Goal: Complete application form

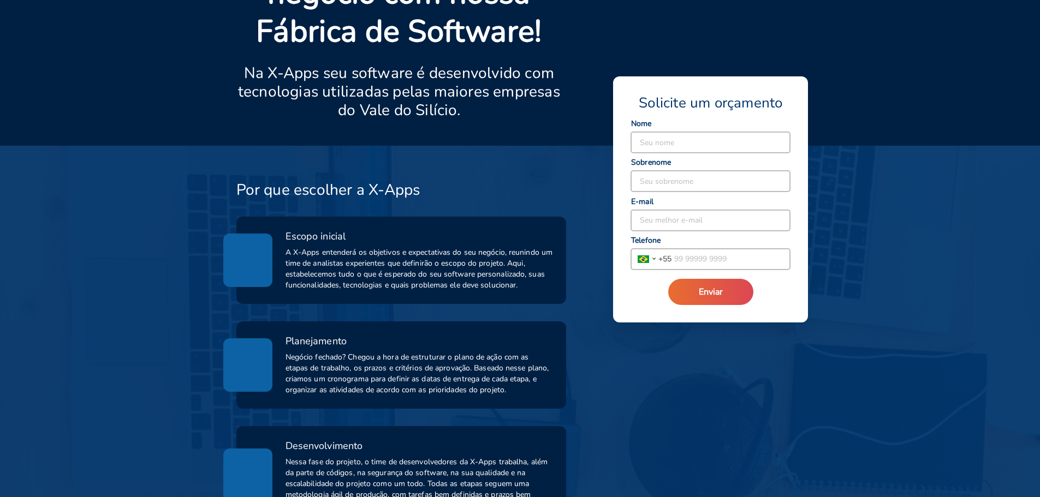
scroll to position [164, 0]
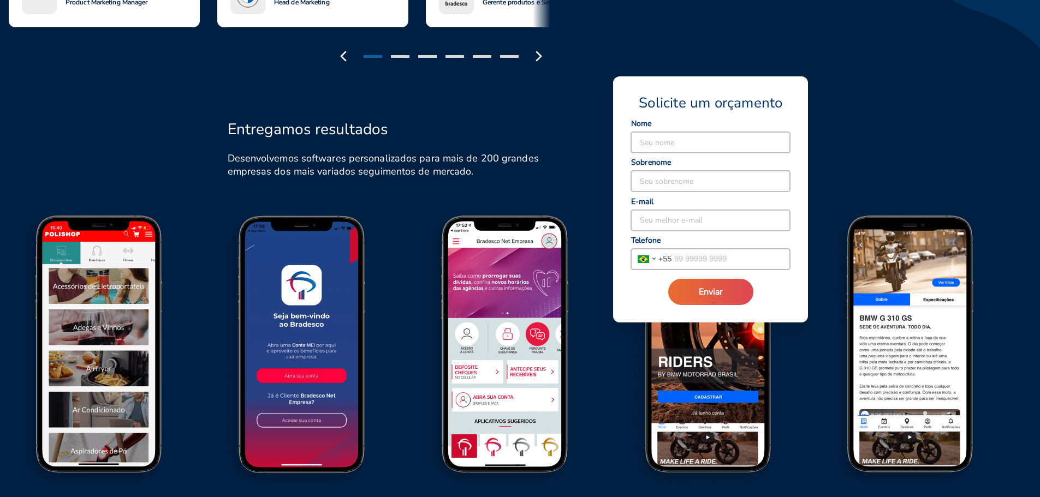
scroll to position [1146, 0]
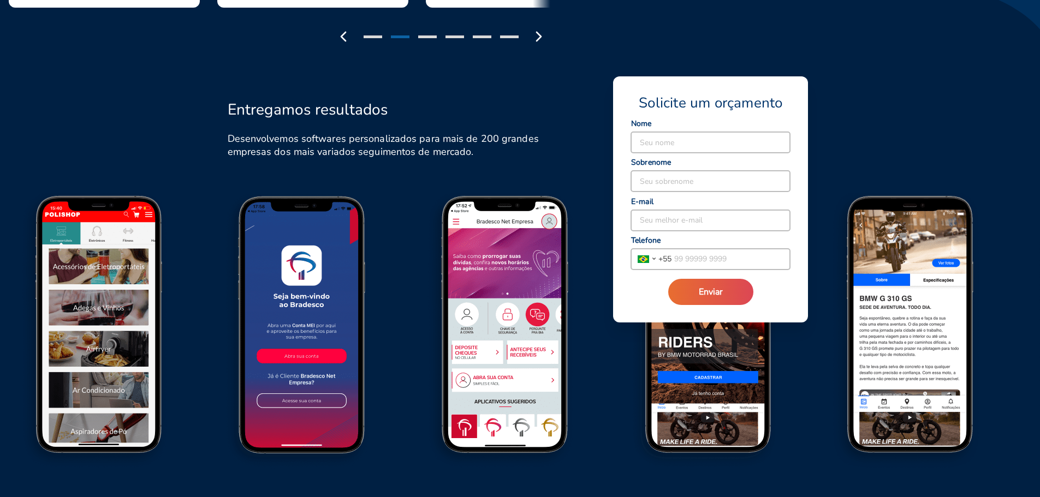
drag, startPoint x: 739, startPoint y: 420, endPoint x: 373, endPoint y: 369, distance: 369.1
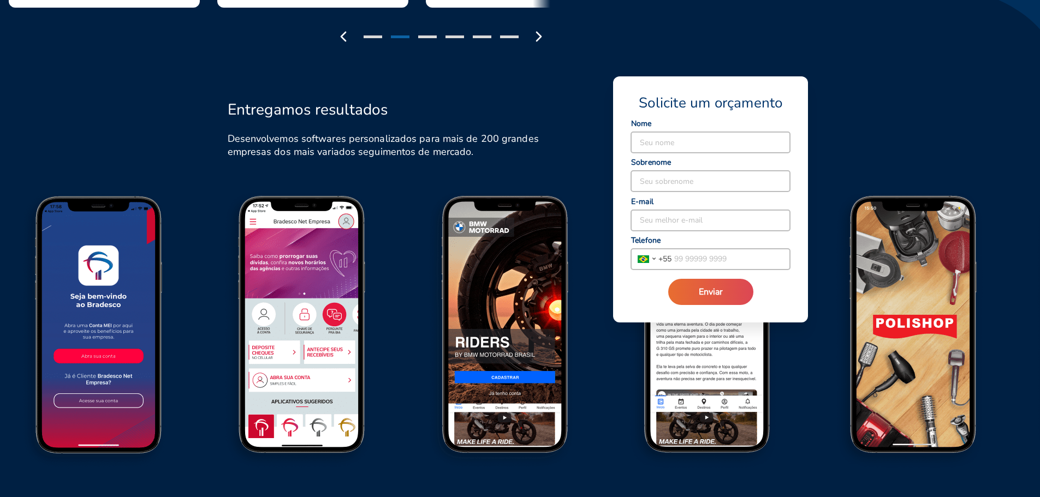
drag, startPoint x: 730, startPoint y: 381, endPoint x: 494, endPoint y: 355, distance: 237.7
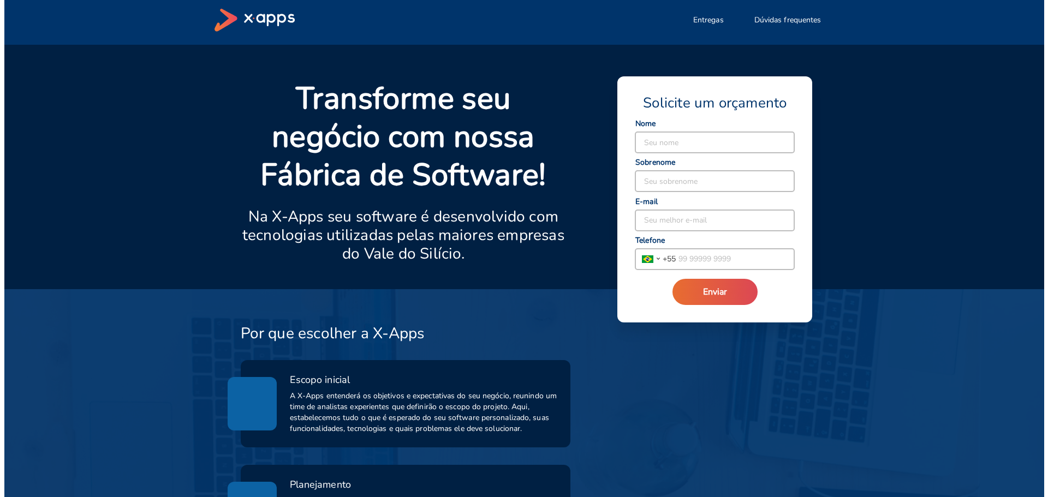
scroll to position [0, 0]
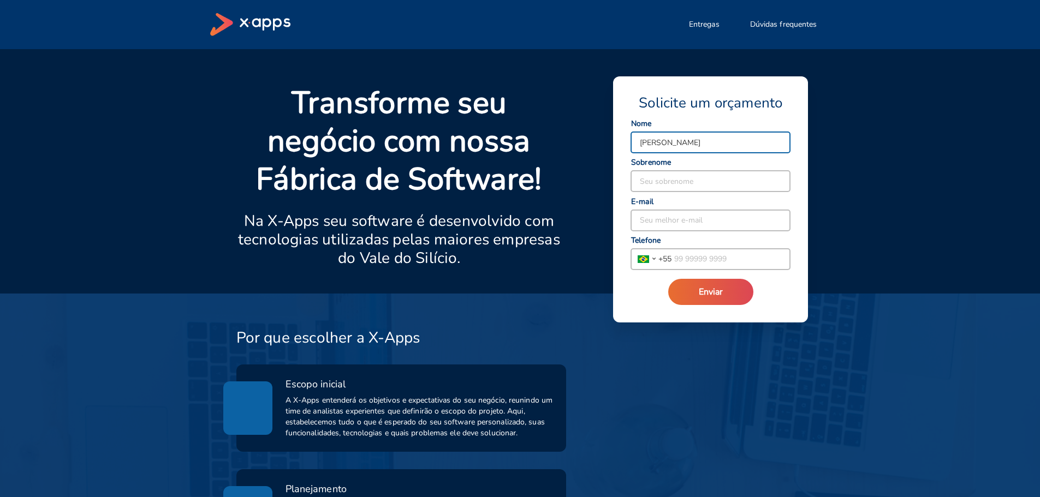
click at [662, 143] on input "[PERSON_NAME]" at bounding box center [710, 142] width 159 height 21
click at [663, 143] on input "[PERSON_NAME]" at bounding box center [710, 142] width 159 height 21
type input "[PERSON_NAME]"
click at [666, 175] on input at bounding box center [710, 181] width 159 height 21
paste input "Junior"
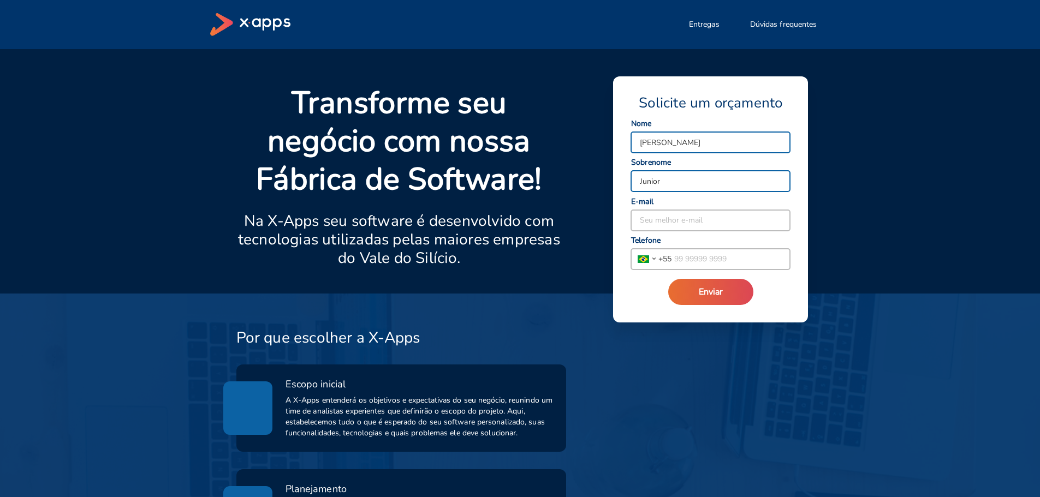
type input "Junior"
click at [662, 213] on input at bounding box center [710, 220] width 159 height 21
type input "[EMAIL_ADDRESS][DOMAIN_NAME]"
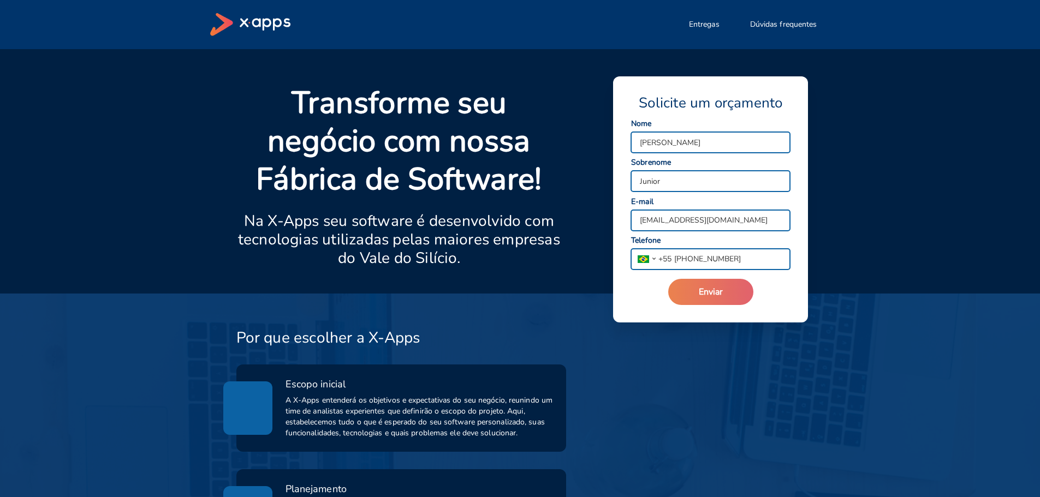
type input "[PHONE_NUMBER]"
click at [702, 292] on span "Enviar" at bounding box center [711, 292] width 24 height 12
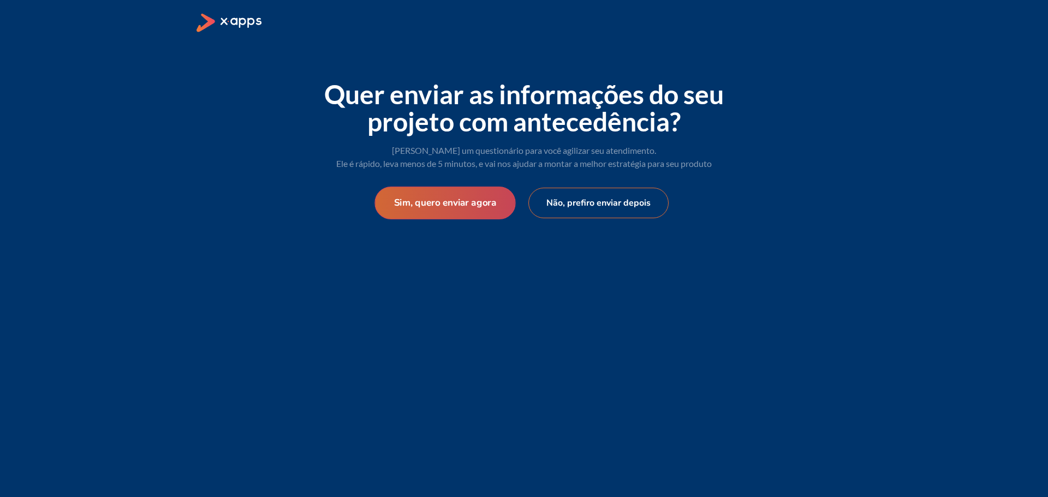
click at [439, 207] on button "Sim, quero enviar agora" at bounding box center [444, 203] width 141 height 33
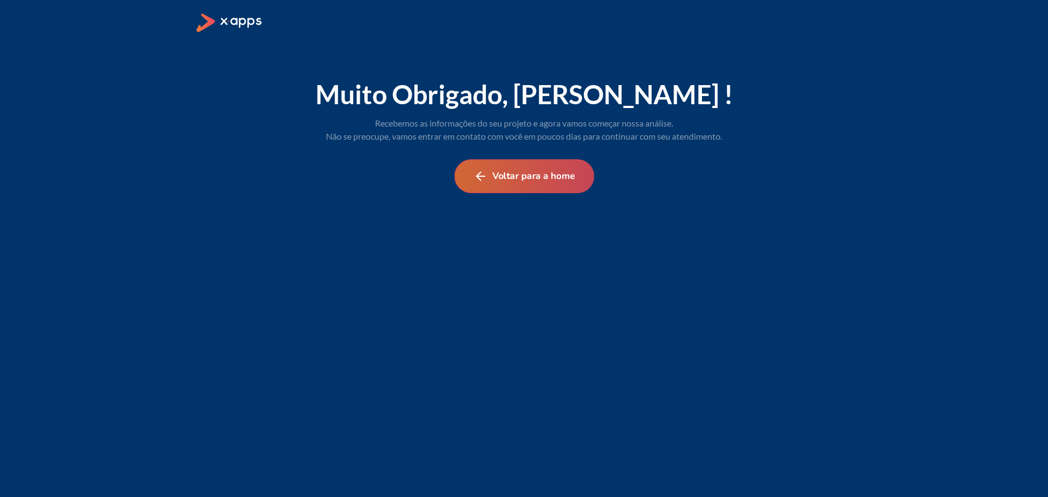
click at [502, 172] on button "Voltar para a home" at bounding box center [524, 176] width 140 height 34
